Goal: Navigation & Orientation: Find specific page/section

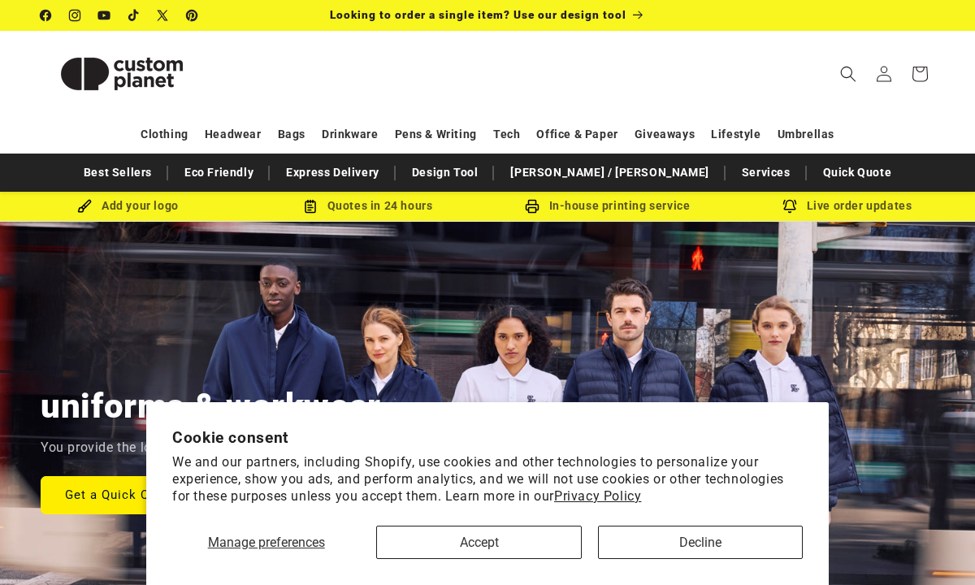
click at [701, 536] on button "Decline" at bounding box center [700, 542] width 205 height 33
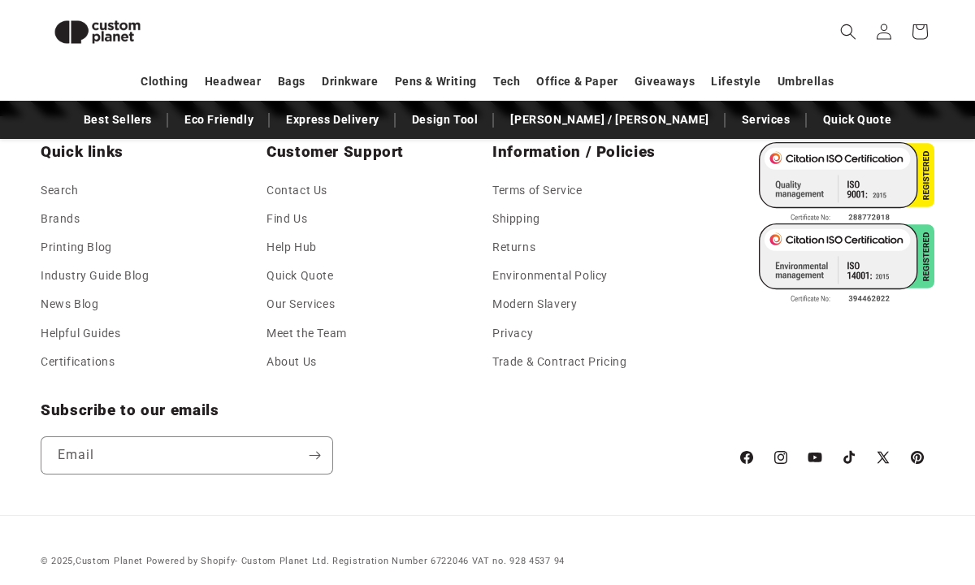
scroll to position [0, 975]
click at [454, 556] on small "Powered by Shopify - Custom Planet Ltd. Registration Number 6722046 VAT no. 928…" at bounding box center [355, 561] width 418 height 11
drag, startPoint x: 245, startPoint y: 548, endPoint x: 467, endPoint y: 545, distance: 221.8
click at [467, 556] on small "Powered by Shopify - Custom Planet Ltd. Registration Number 6722046 VAT no. 928…" at bounding box center [355, 561] width 418 height 11
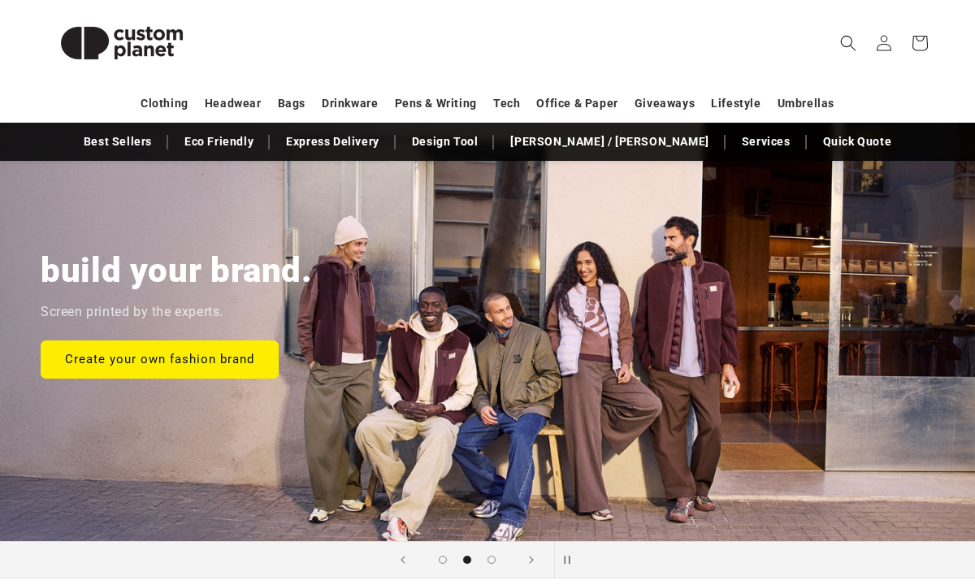
scroll to position [137, 0]
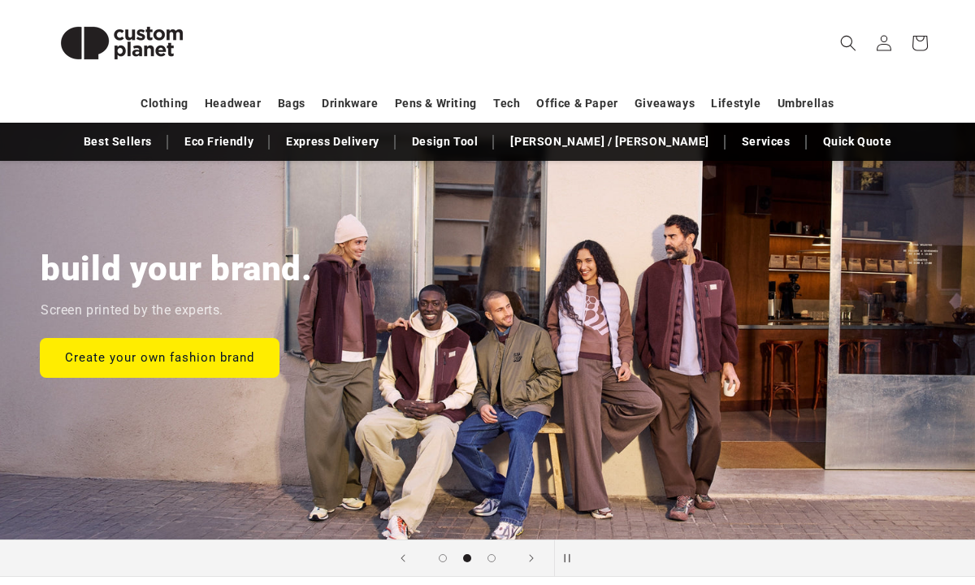
click at [167, 357] on link "Create your own fashion brand" at bounding box center [160, 357] width 238 height 38
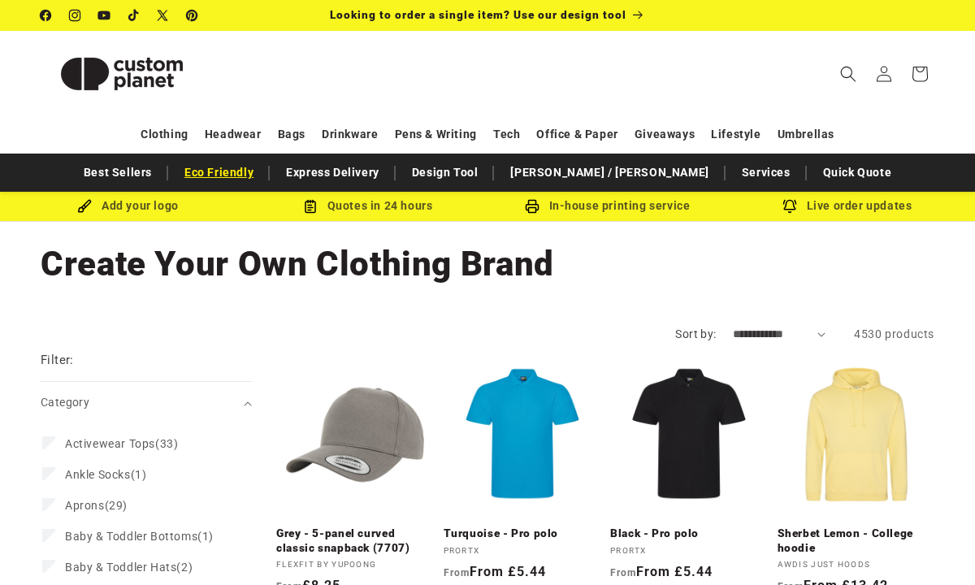
click at [262, 180] on link "Eco Friendly" at bounding box center [218, 172] width 85 height 28
